Goal: Transaction & Acquisition: Purchase product/service

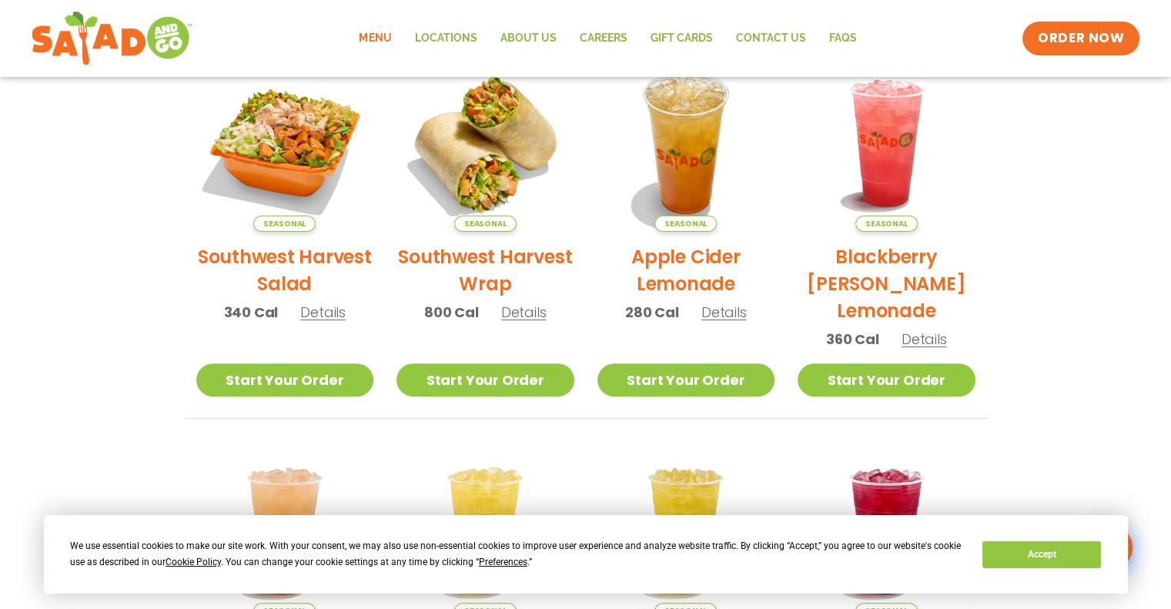
scroll to position [385, 0]
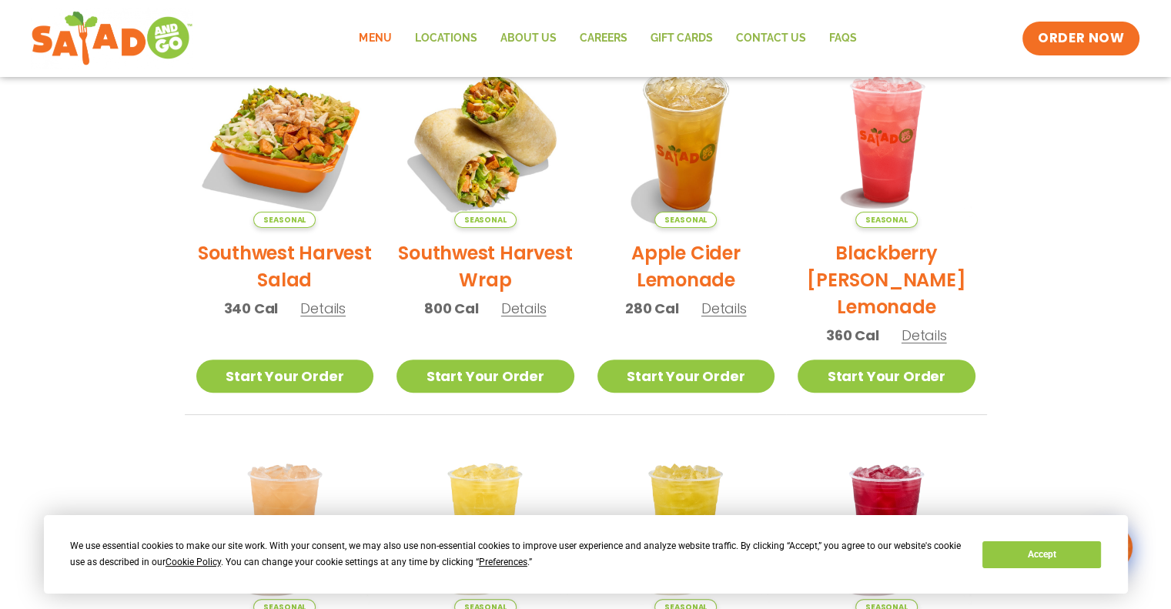
click at [98, 178] on section "Featured Menu Available for a limited time! Seasonal Southwest Harvest Salad 34…" at bounding box center [585, 332] width 1171 height 940
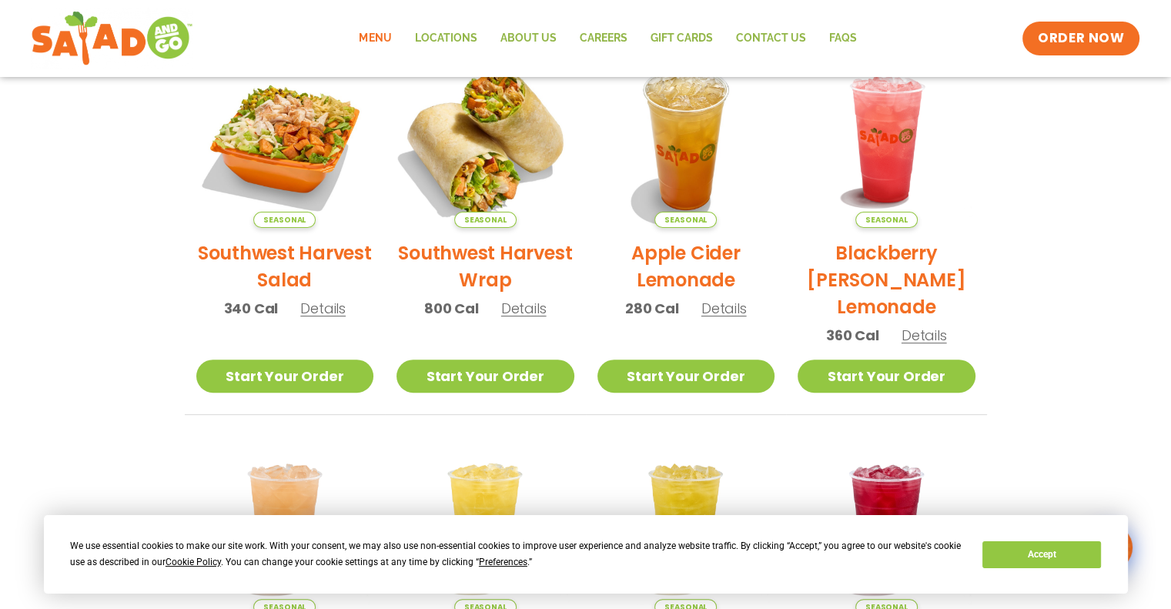
scroll to position [308, 0]
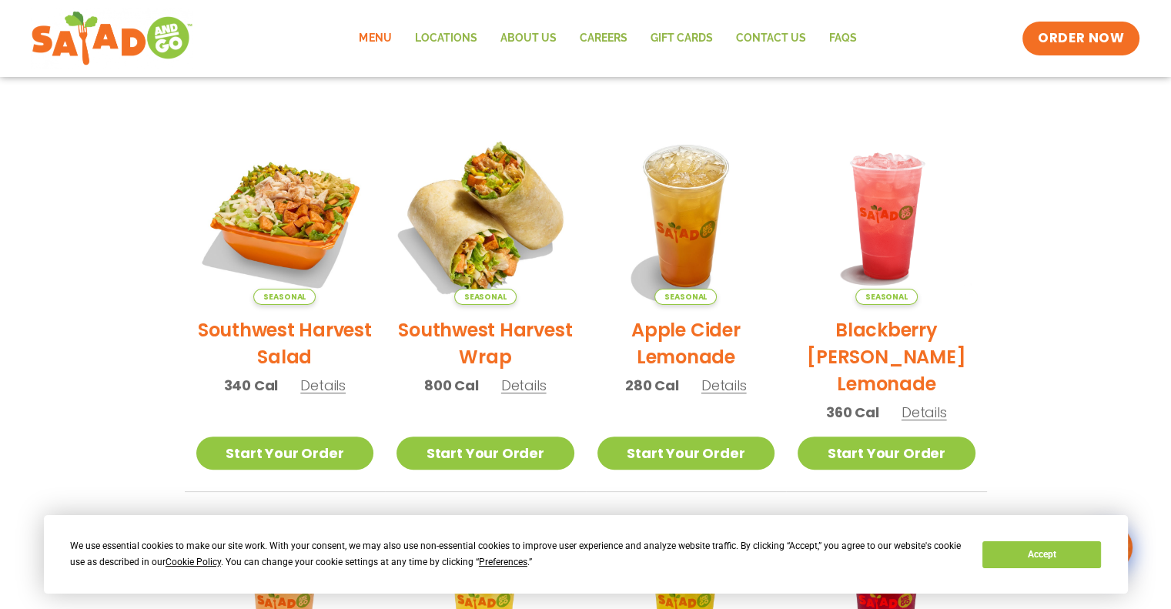
click at [491, 213] on img at bounding box center [485, 216] width 209 height 209
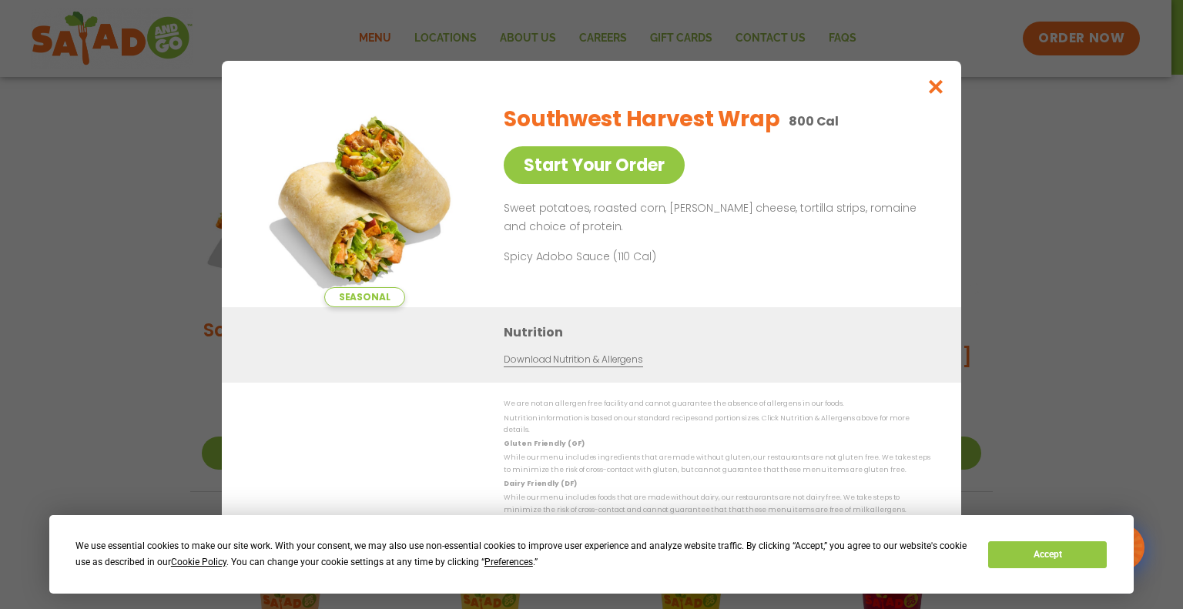
click at [491, 213] on div "Seasonal Start Your Order Southwest Harvest Wrap 800 Cal Start Your Order Sweet…" at bounding box center [592, 200] width 678 height 216
click at [935, 85] on icon "Close modal" at bounding box center [935, 87] width 19 height 16
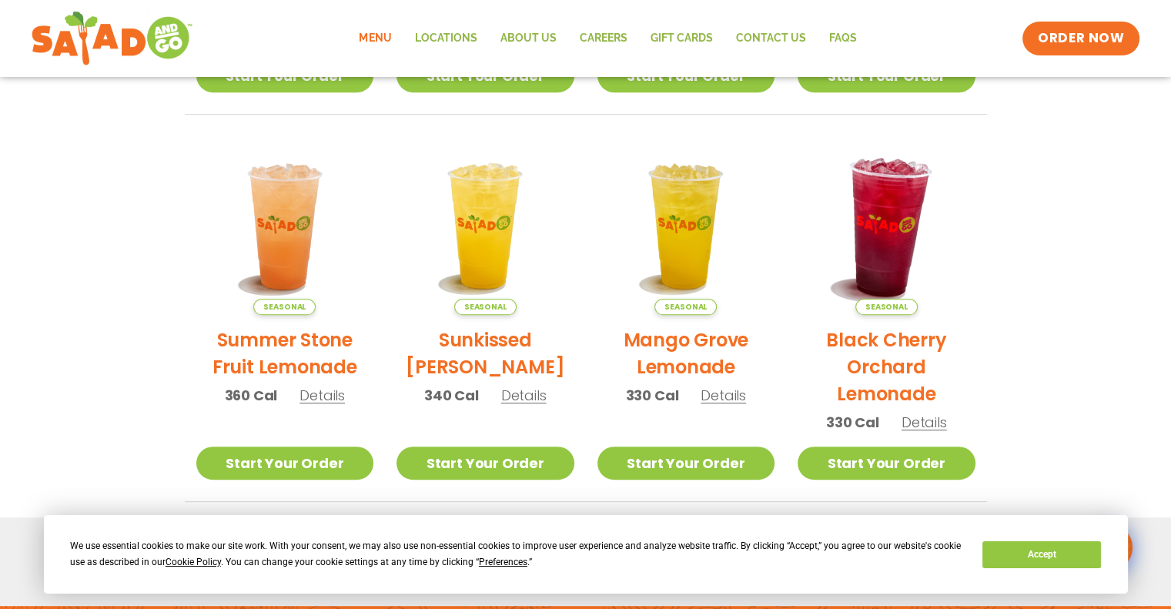
scroll to position [377, 0]
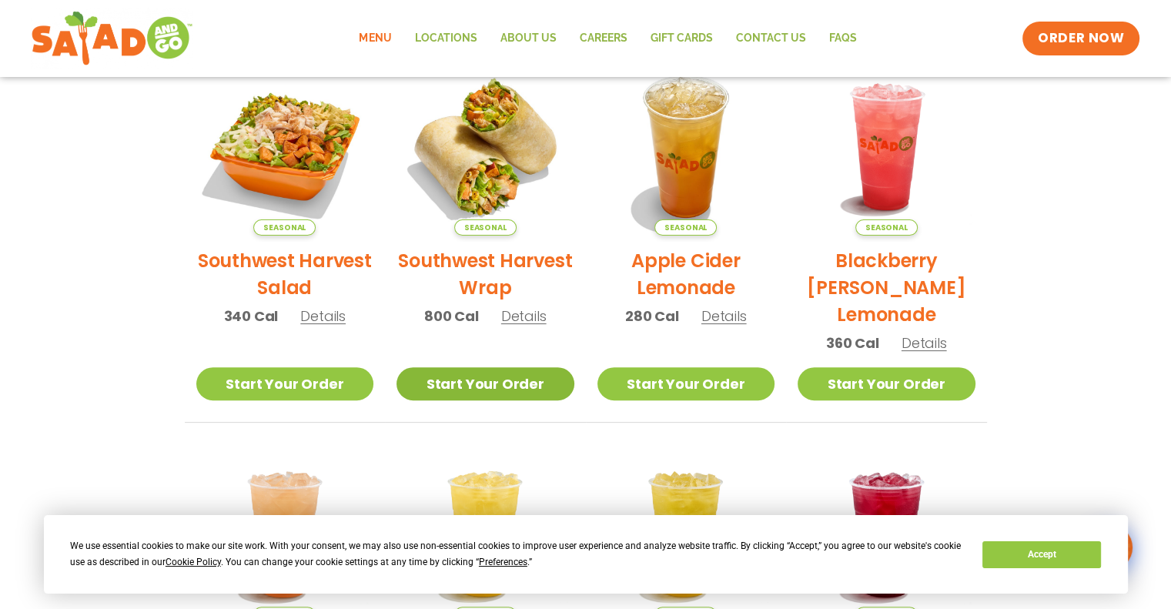
click at [469, 373] on link "Start Your Order" at bounding box center [486, 383] width 178 height 33
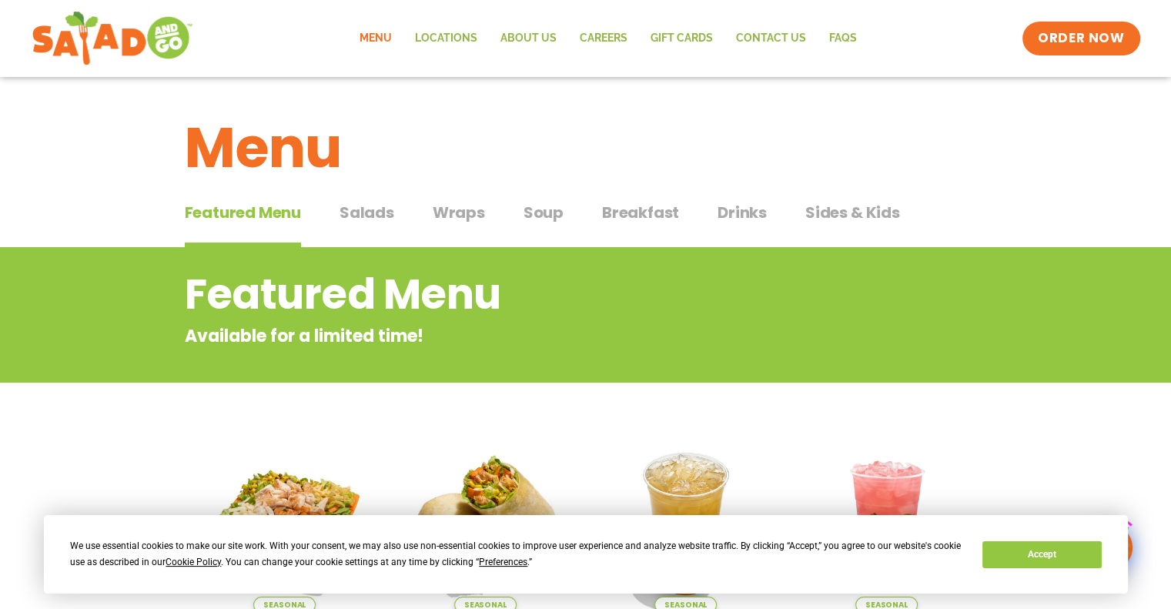
scroll to position [308, 0]
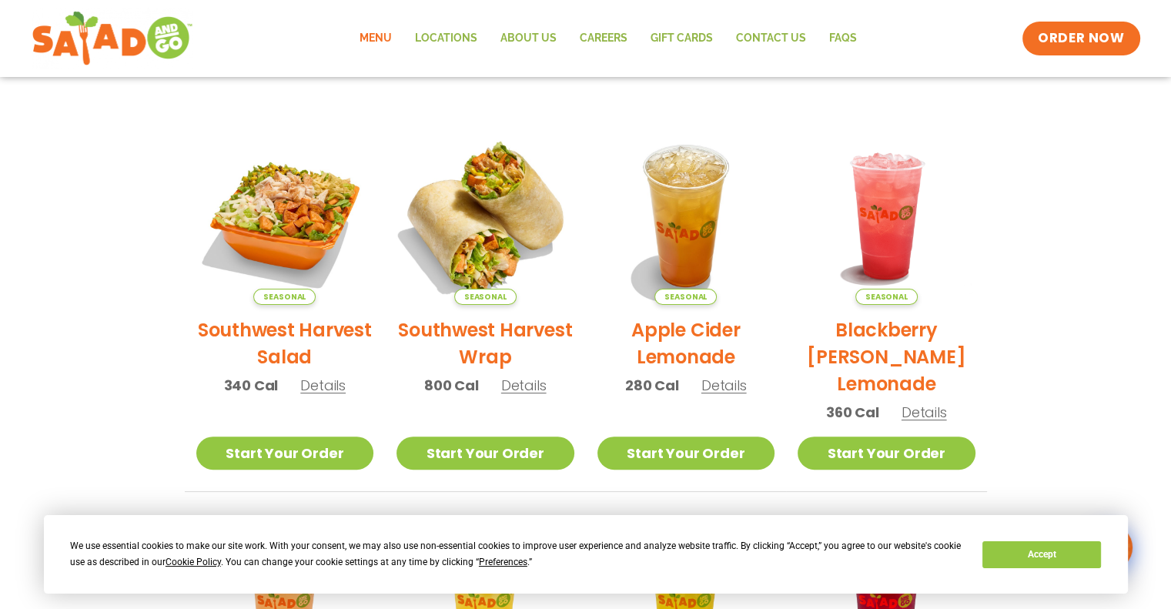
click at [473, 238] on img at bounding box center [485, 216] width 209 height 209
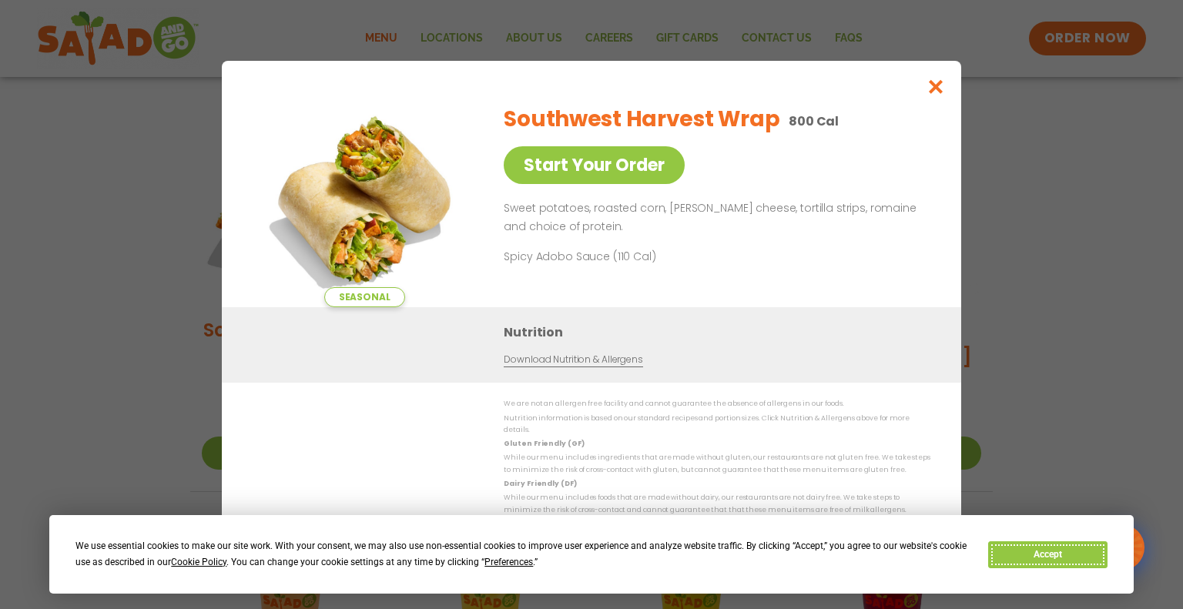
click at [1070, 561] on button "Accept" at bounding box center [1047, 554] width 119 height 27
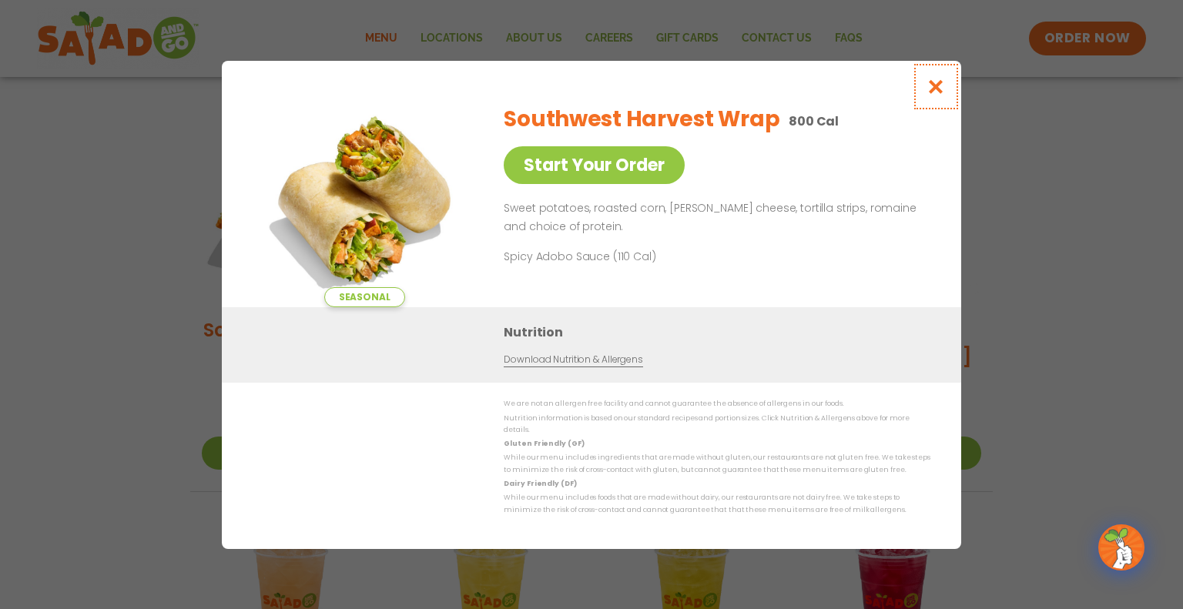
click at [923, 92] on button "Close modal" at bounding box center [936, 87] width 50 height 52
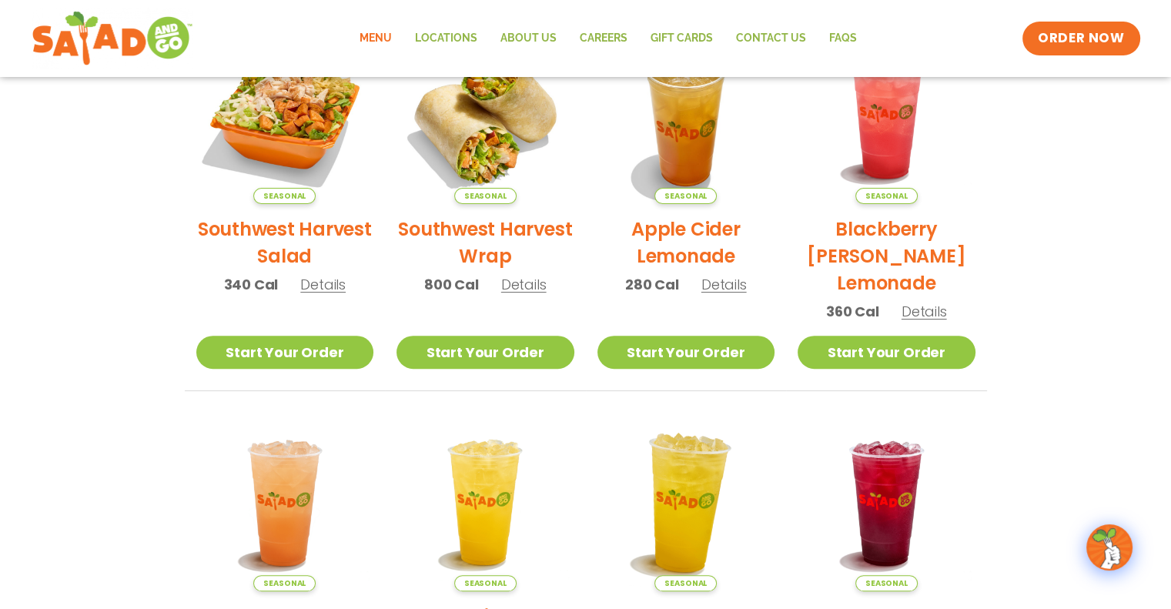
scroll to position [385, 0]
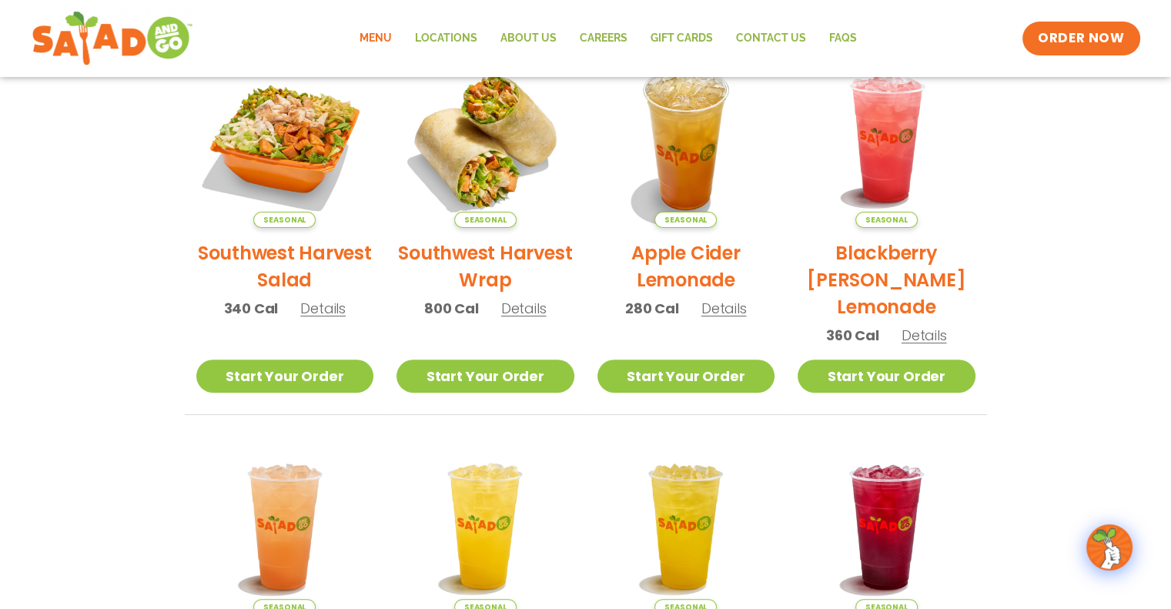
drag, startPoint x: 139, startPoint y: 501, endPoint x: 144, endPoint y: 492, distance: 10.3
click at [139, 501] on section "Featured Menu Available for a limited time! Seasonal Southwest Harvest Salad 34…" at bounding box center [585, 332] width 1171 height 940
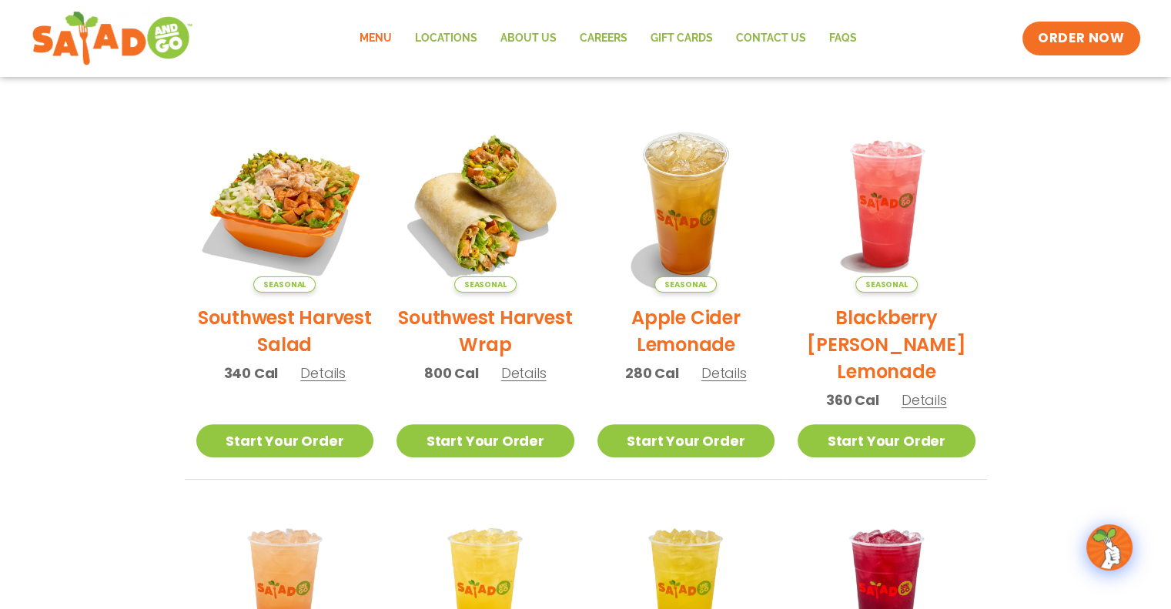
scroll to position [231, 0]
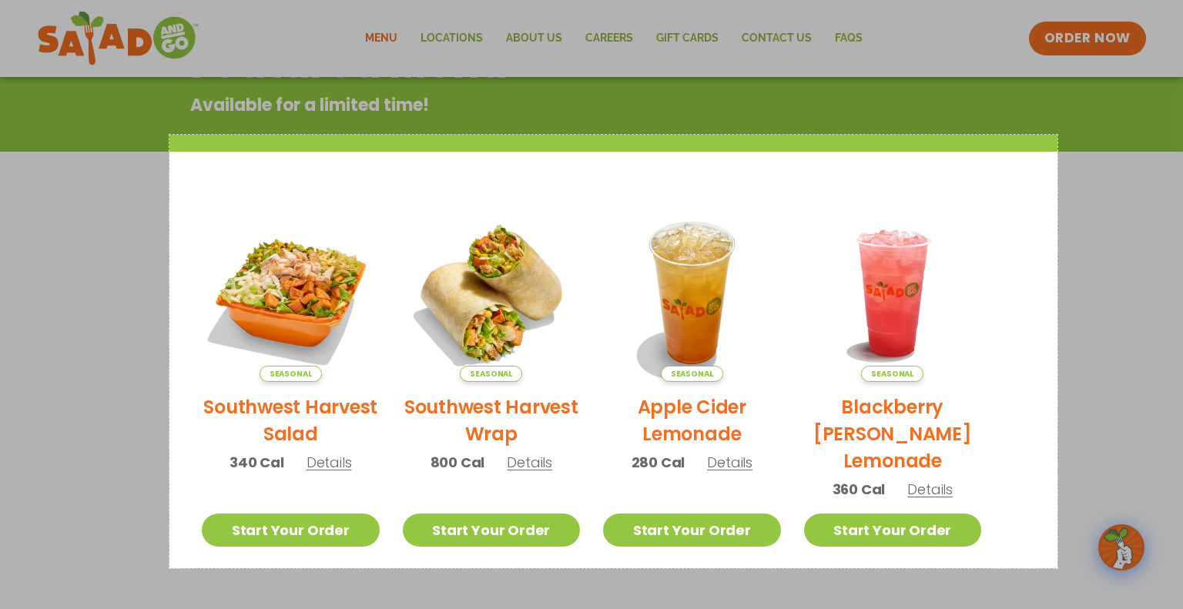
drag, startPoint x: 169, startPoint y: 135, endPoint x: 1057, endPoint y: 568, distance: 988.1
click at [1057, 568] on div "1153 X 563" at bounding box center [591, 532] width 1183 height 1526
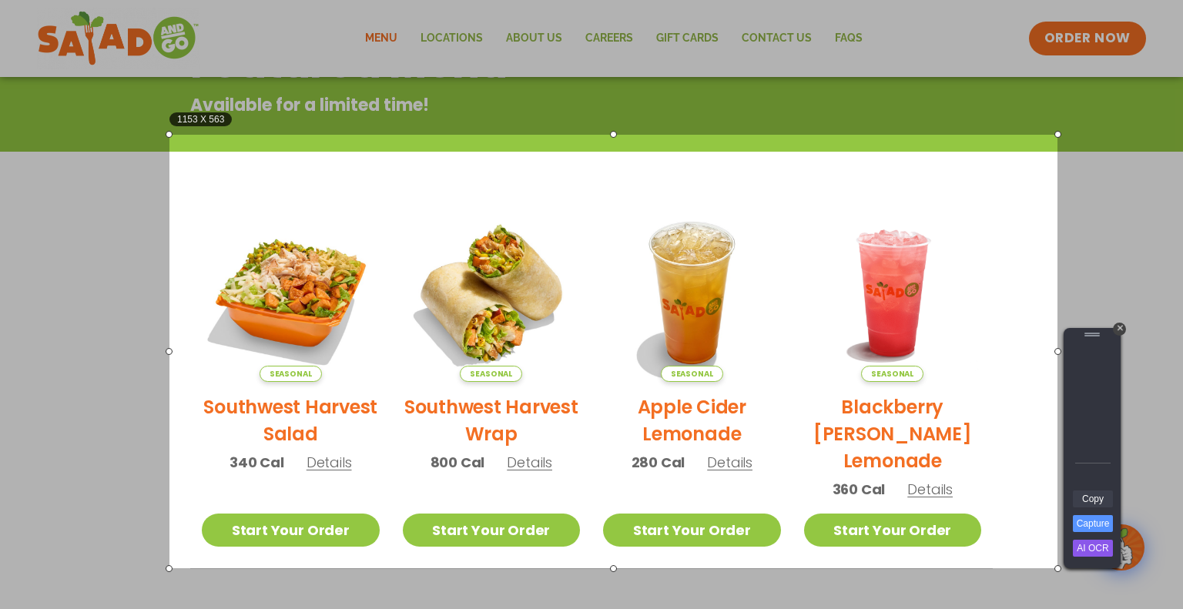
click at [1095, 496] on link "Copy" at bounding box center [1093, 499] width 40 height 17
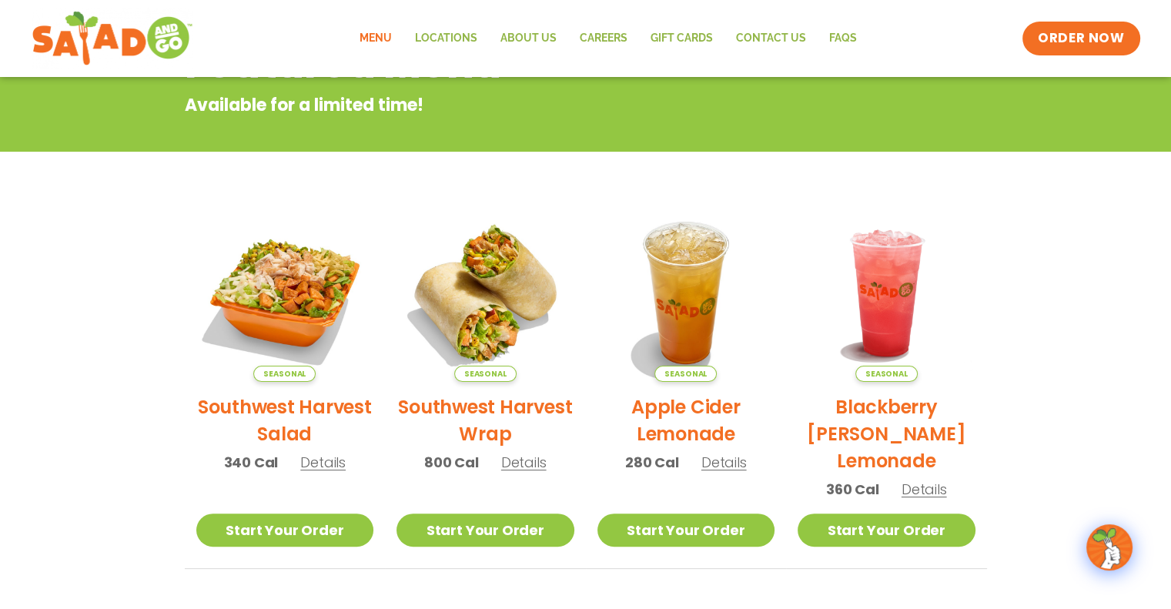
click at [126, 523] on section "Featured Menu Available for a limited time! Seasonal Southwest Harvest Salad 34…" at bounding box center [585, 486] width 1171 height 940
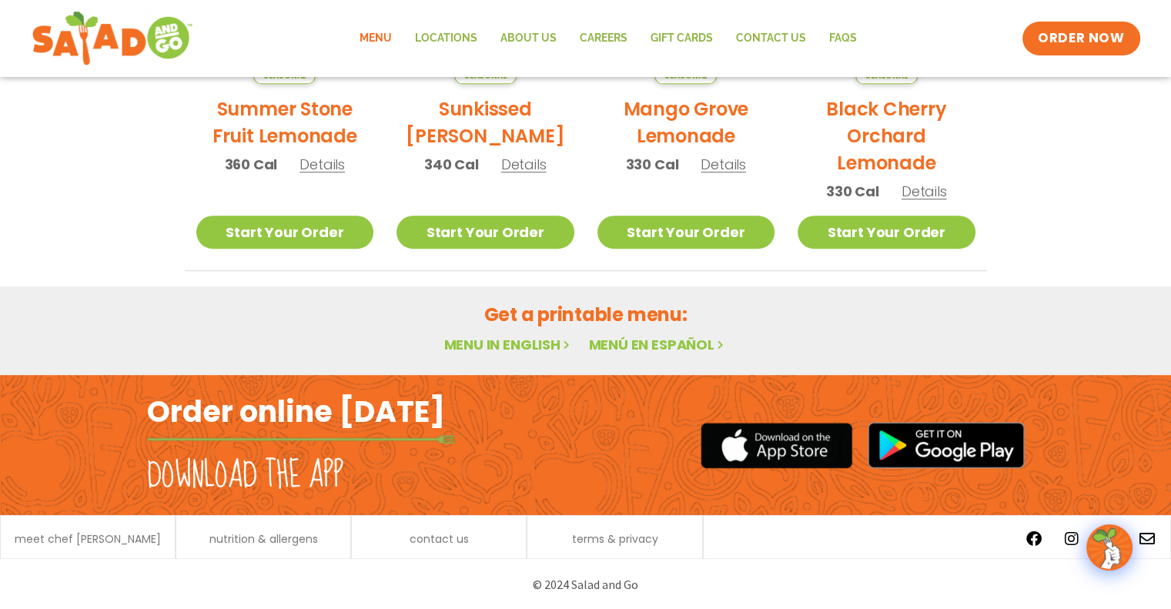
scroll to position [377, 0]
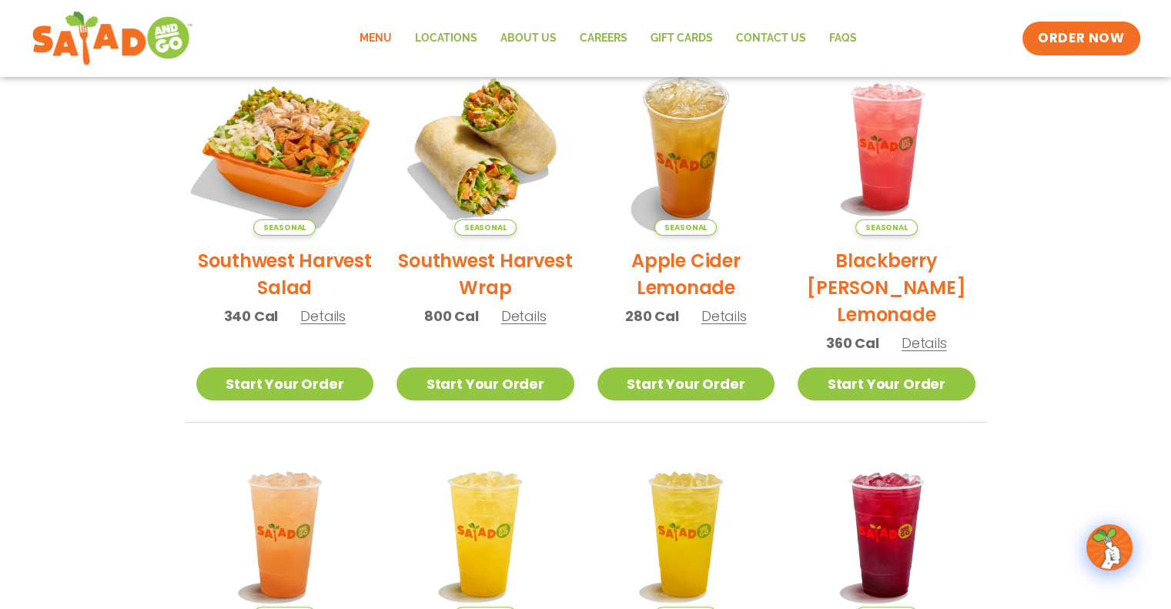
click at [315, 185] on img at bounding box center [284, 146] width 209 height 209
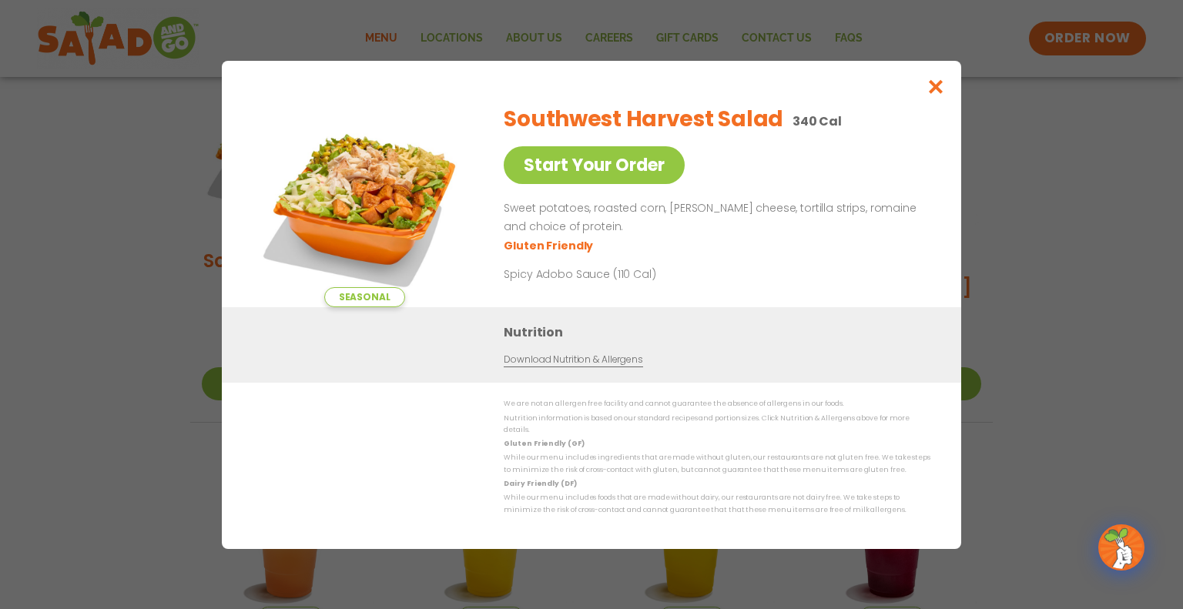
drag, startPoint x: 139, startPoint y: 526, endPoint x: 220, endPoint y: 430, distance: 125.6
click at [150, 511] on div "Seasonal Start Your Order Southwest Harvest Salad 340 Cal Start Your Order Swee…" at bounding box center [591, 304] width 1183 height 609
